Goal: Navigation & Orientation: Find specific page/section

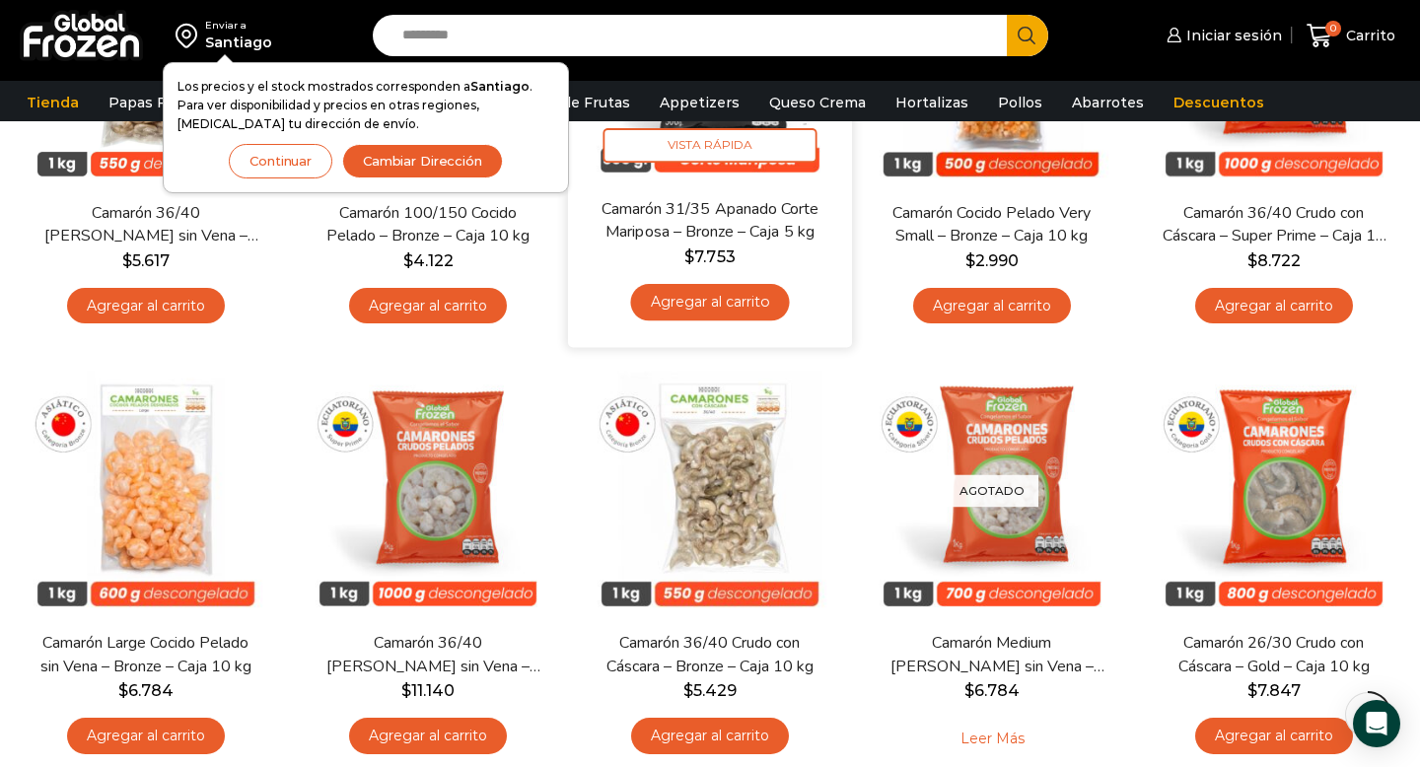
scroll to position [375, 0]
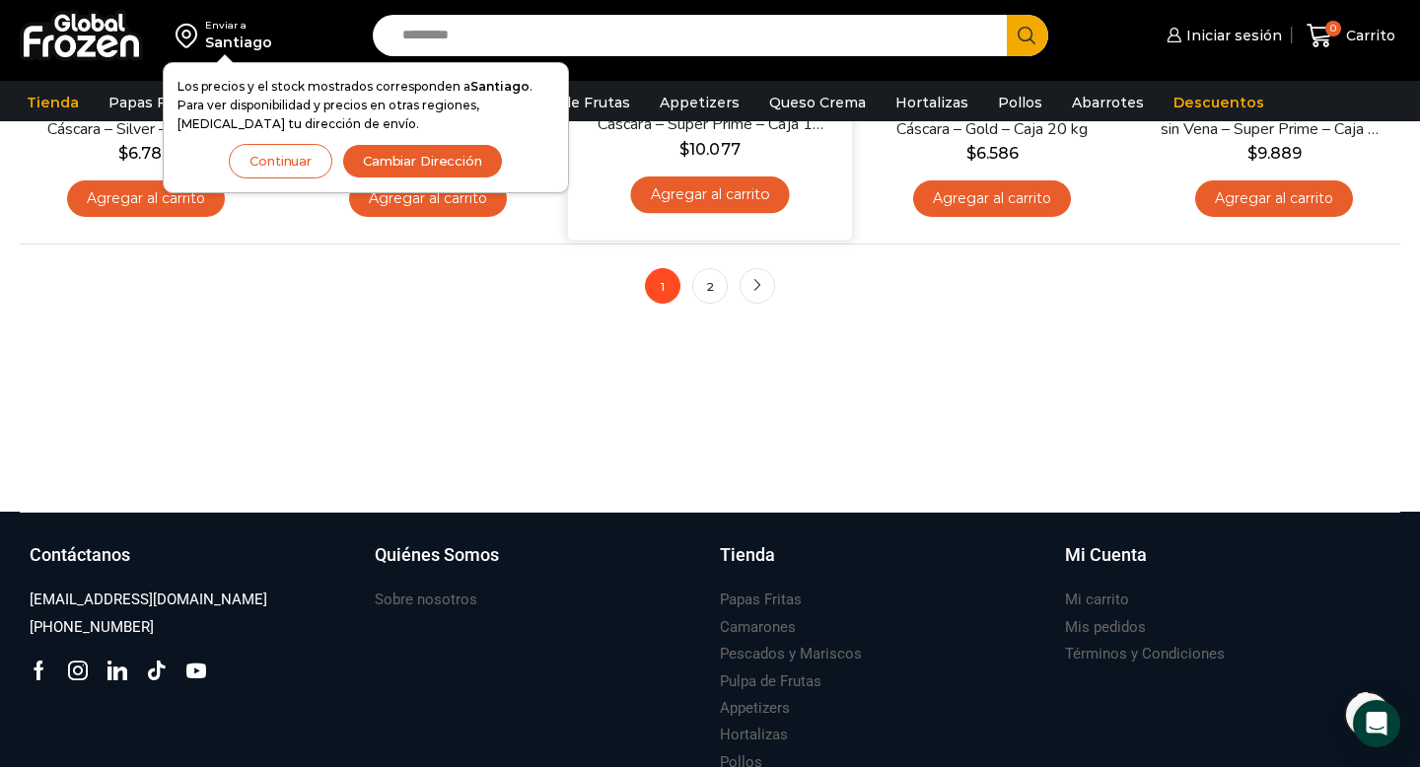
scroll to position [1773, 0]
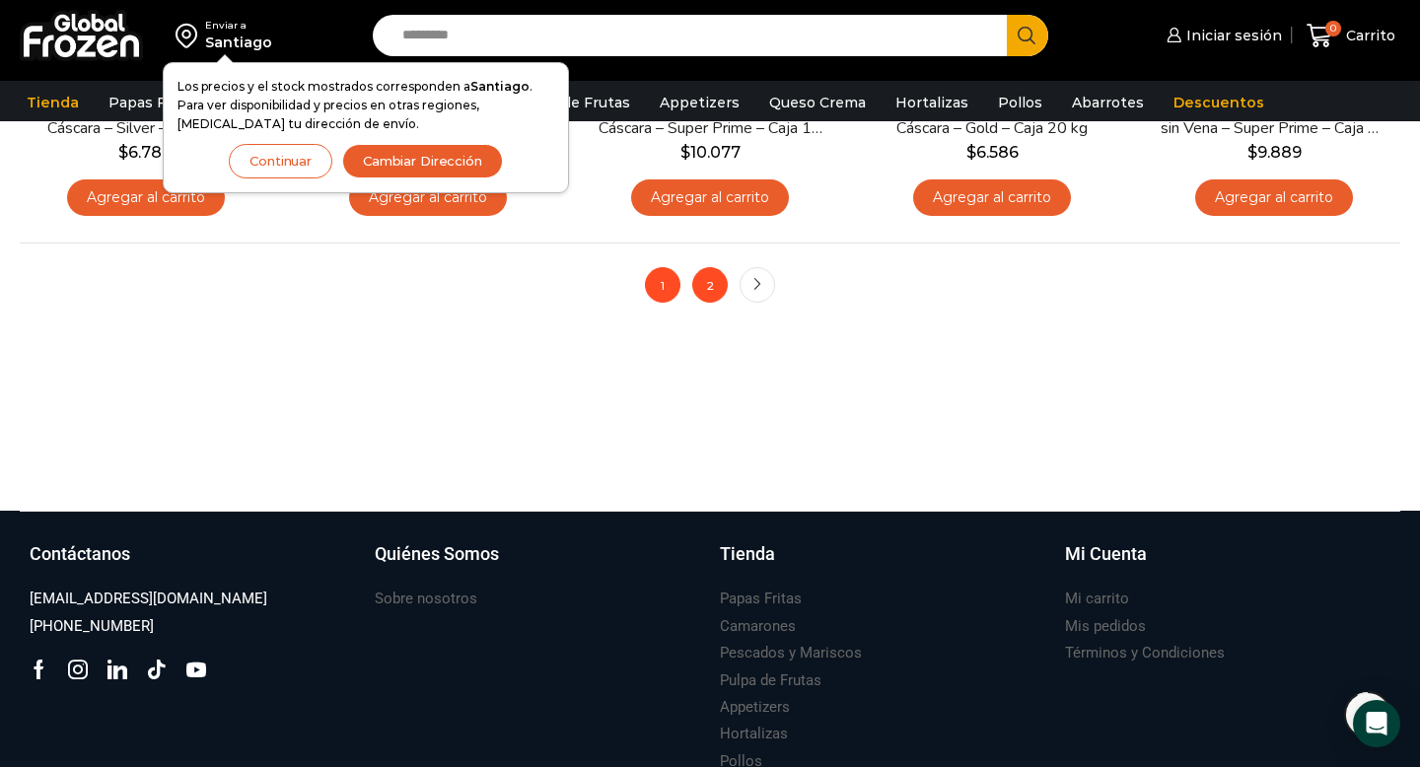
click at [714, 285] on link "2" at bounding box center [709, 284] width 35 height 35
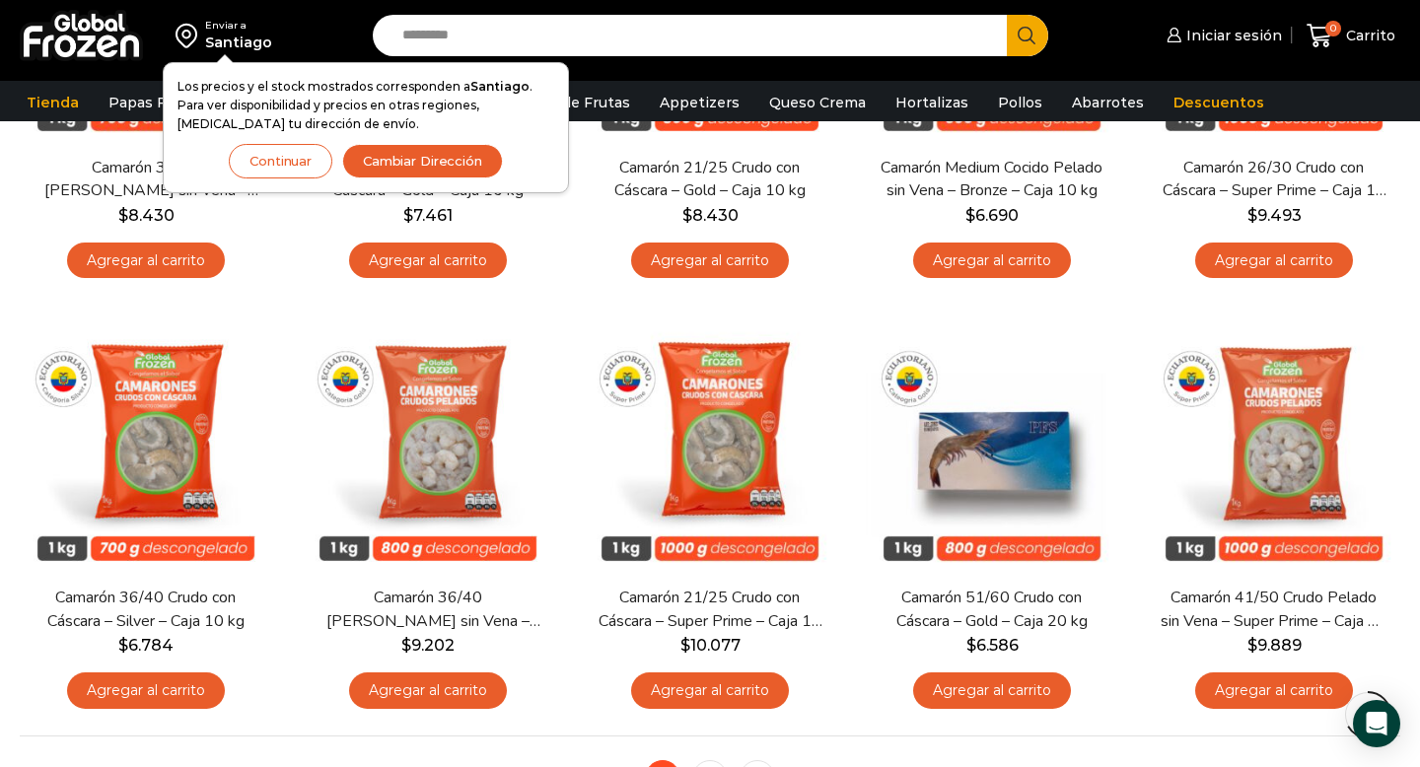
scroll to position [1283, 0]
